Goal: Find specific page/section: Find specific page/section

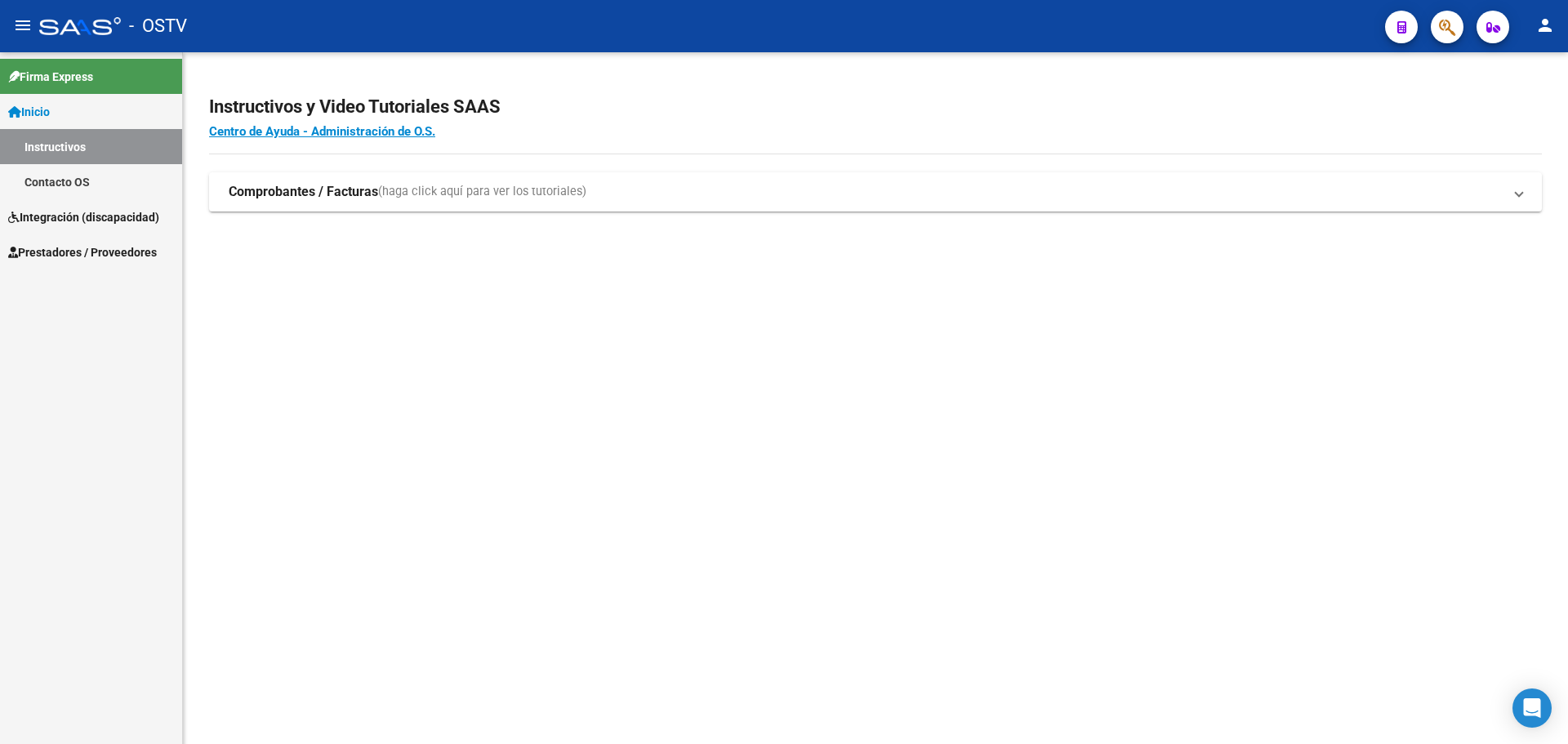
click at [92, 208] on span "Integración (discapacidad)" at bounding box center [83, 216] width 151 height 18
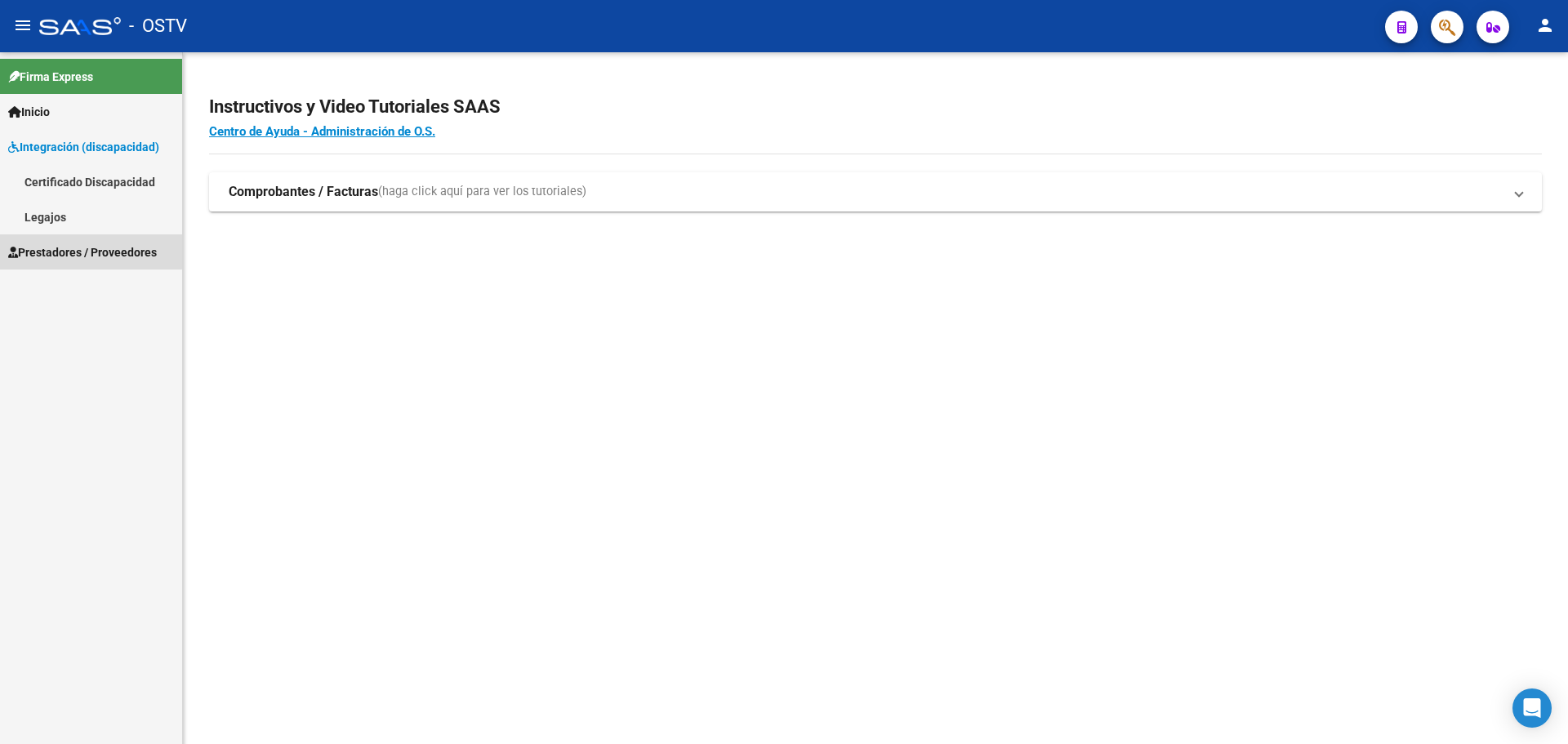
click at [81, 247] on span "Prestadores / Proveedores" at bounding box center [82, 251] width 149 height 18
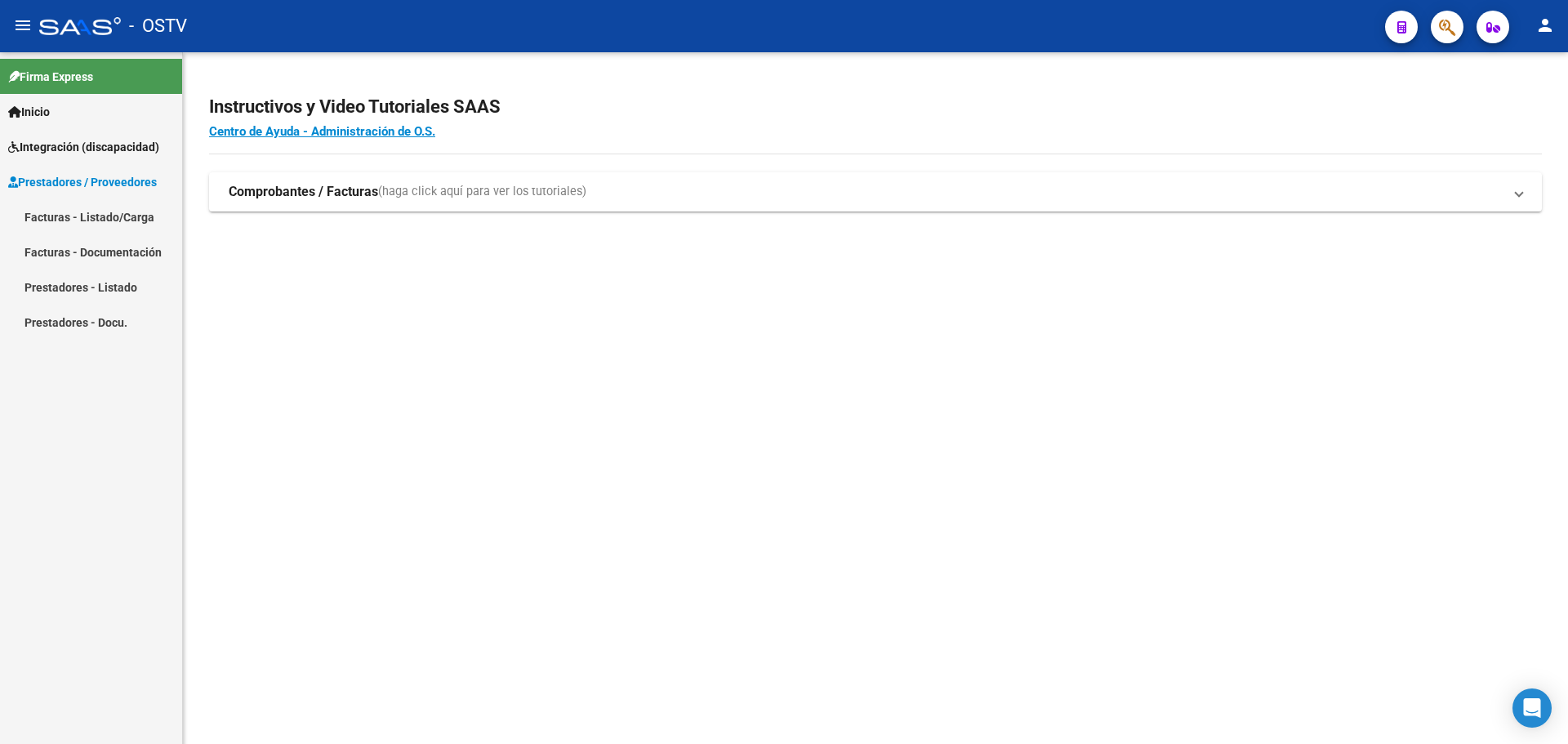
click at [88, 220] on link "Facturas - Listado/Carga" at bounding box center [91, 217] width 182 height 35
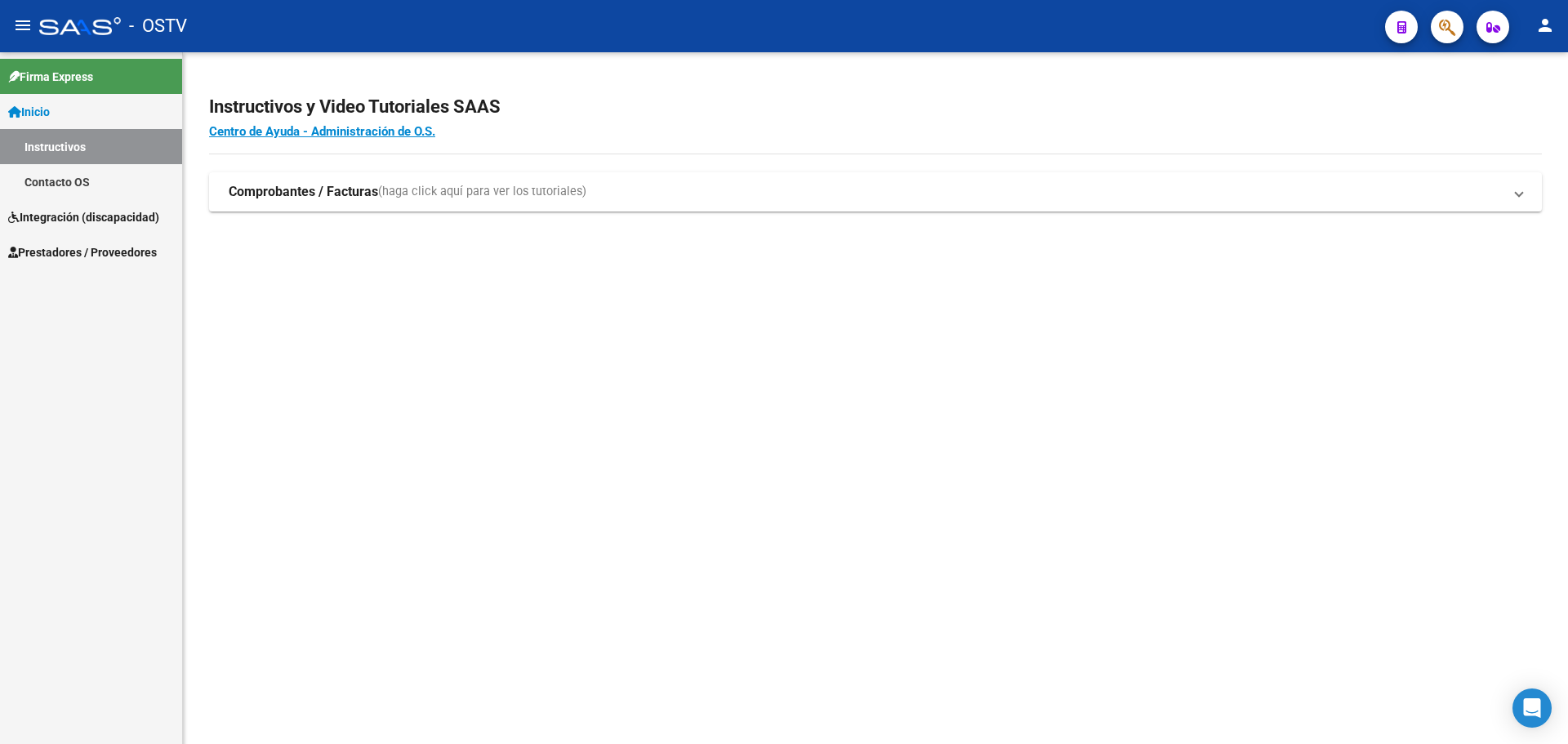
click at [67, 217] on span "Integración (discapacidad)" at bounding box center [83, 216] width 151 height 18
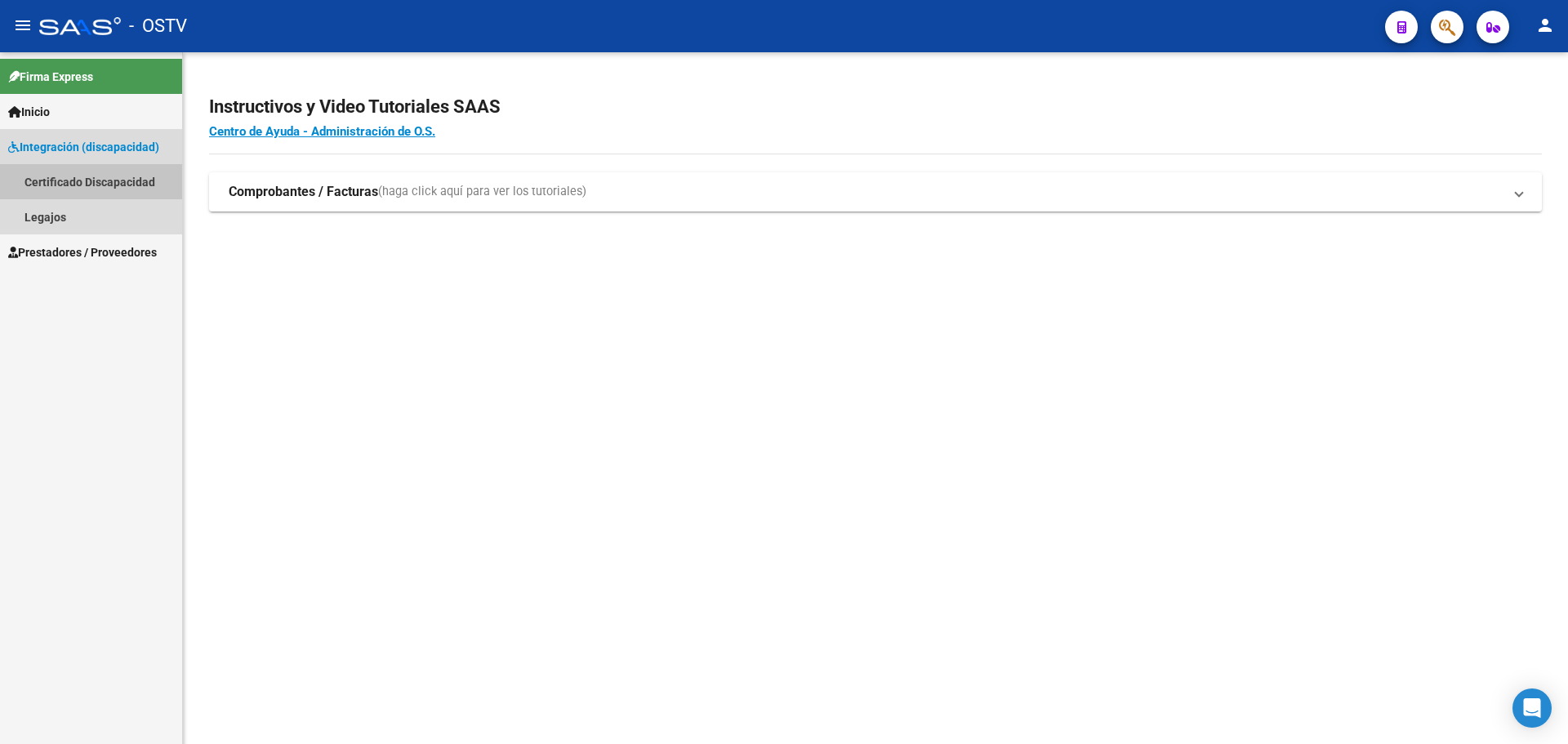
click at [97, 189] on link "Certificado Discapacidad" at bounding box center [91, 182] width 182 height 35
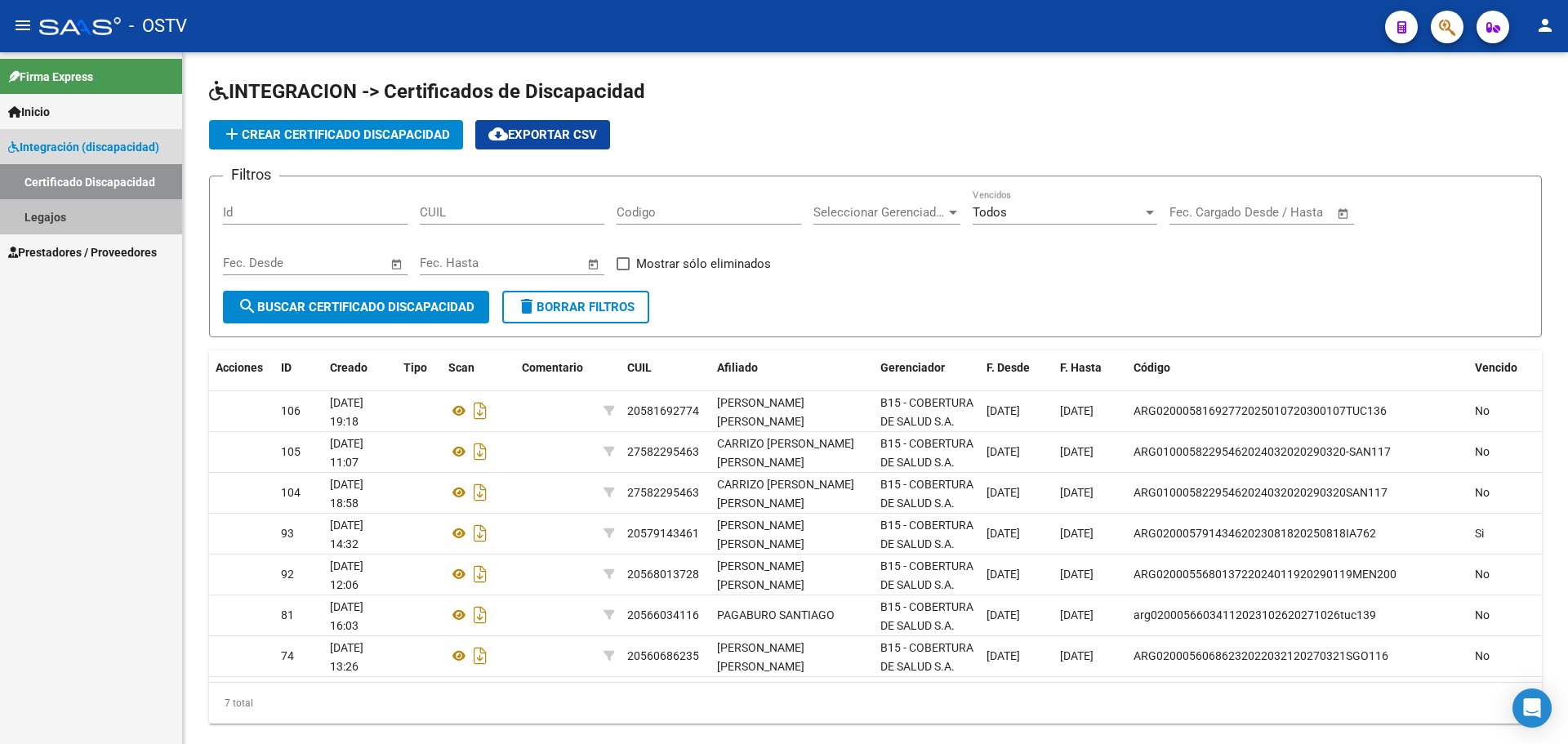
click at [90, 213] on link "Legajos" at bounding box center [91, 217] width 182 height 35
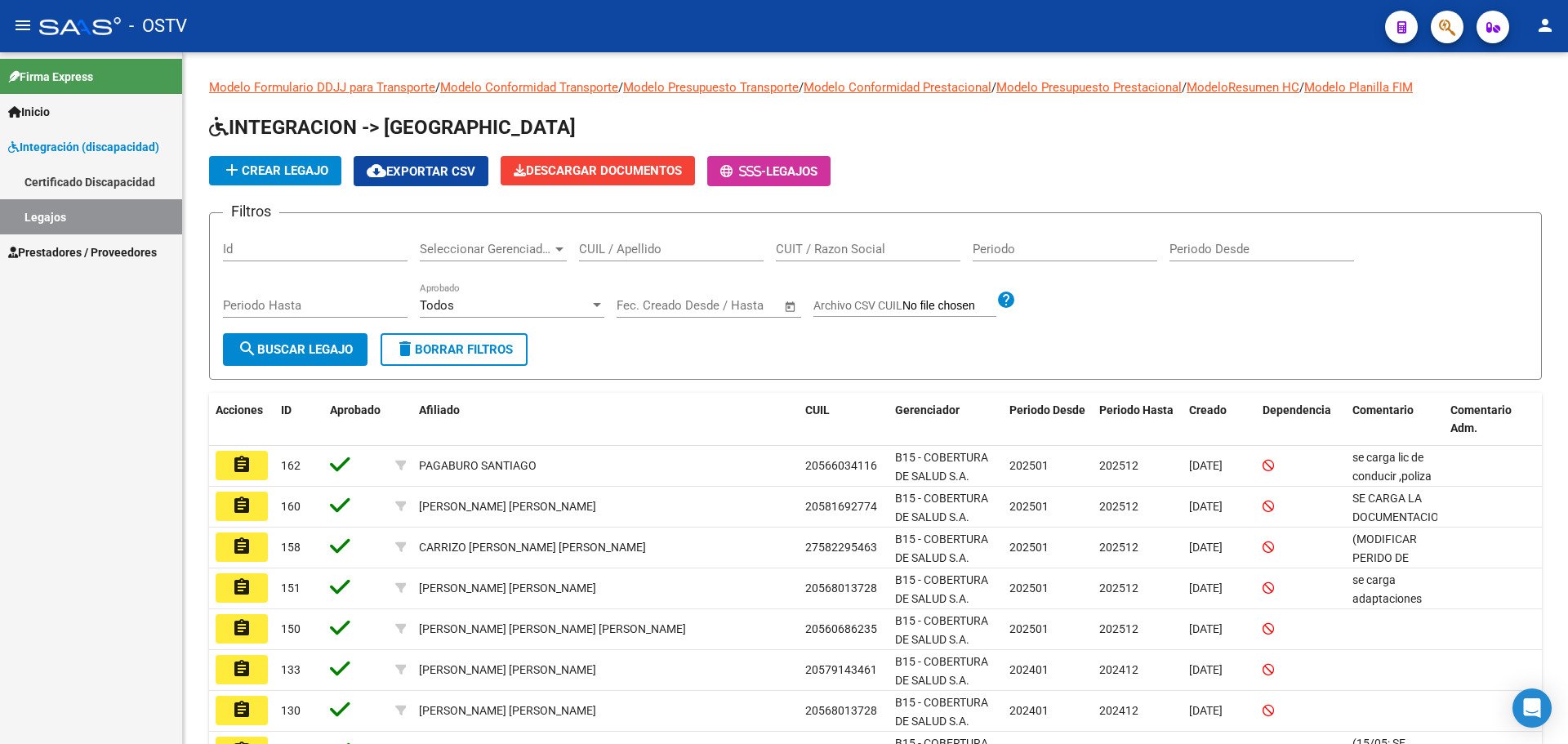
click at [70, 442] on div "Firma Express Inicio Instructivos Contacto OS Integración (discapacidad) Certif…" at bounding box center [91, 398] width 182 height 692
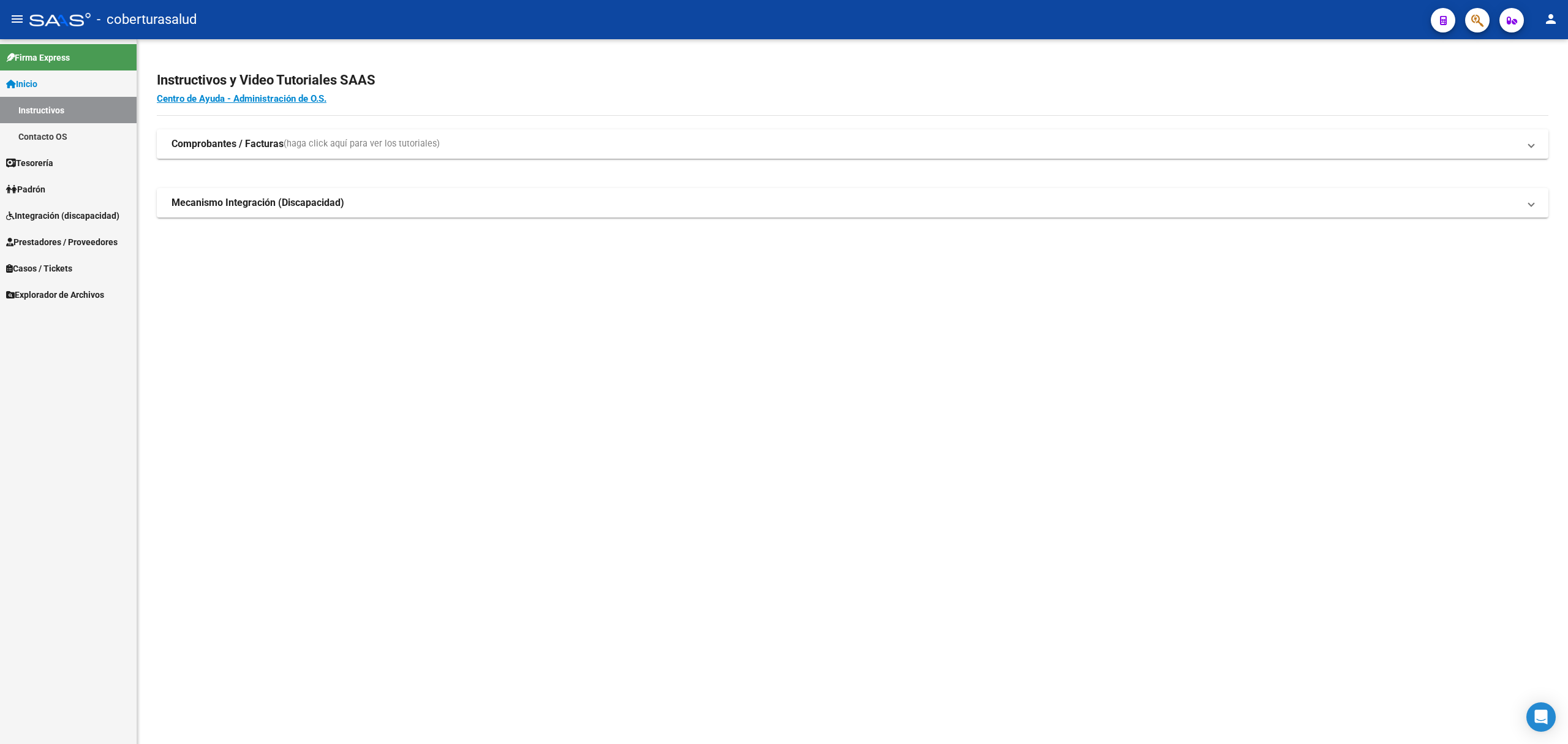
click at [52, 209] on span "Integración (discapacidad)" at bounding box center [62, 215] width 113 height 13
